Goal: Navigation & Orientation: Find specific page/section

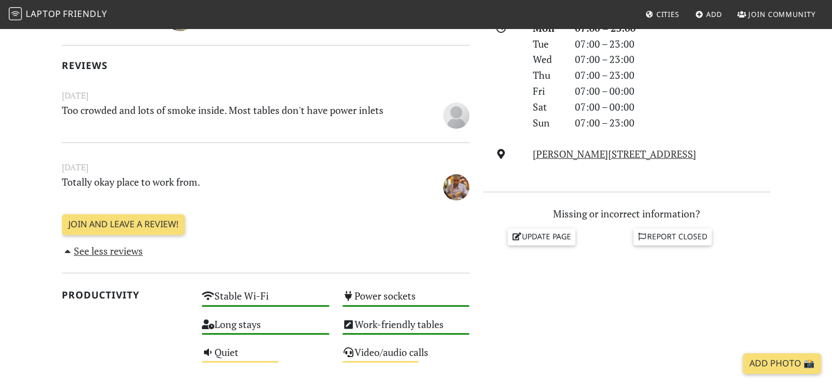
scroll to position [328, 0]
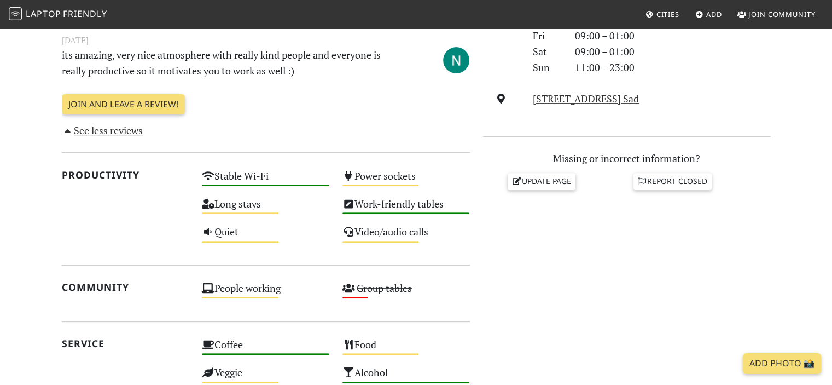
scroll to position [492, 0]
